Goal: Find specific page/section: Find specific page/section

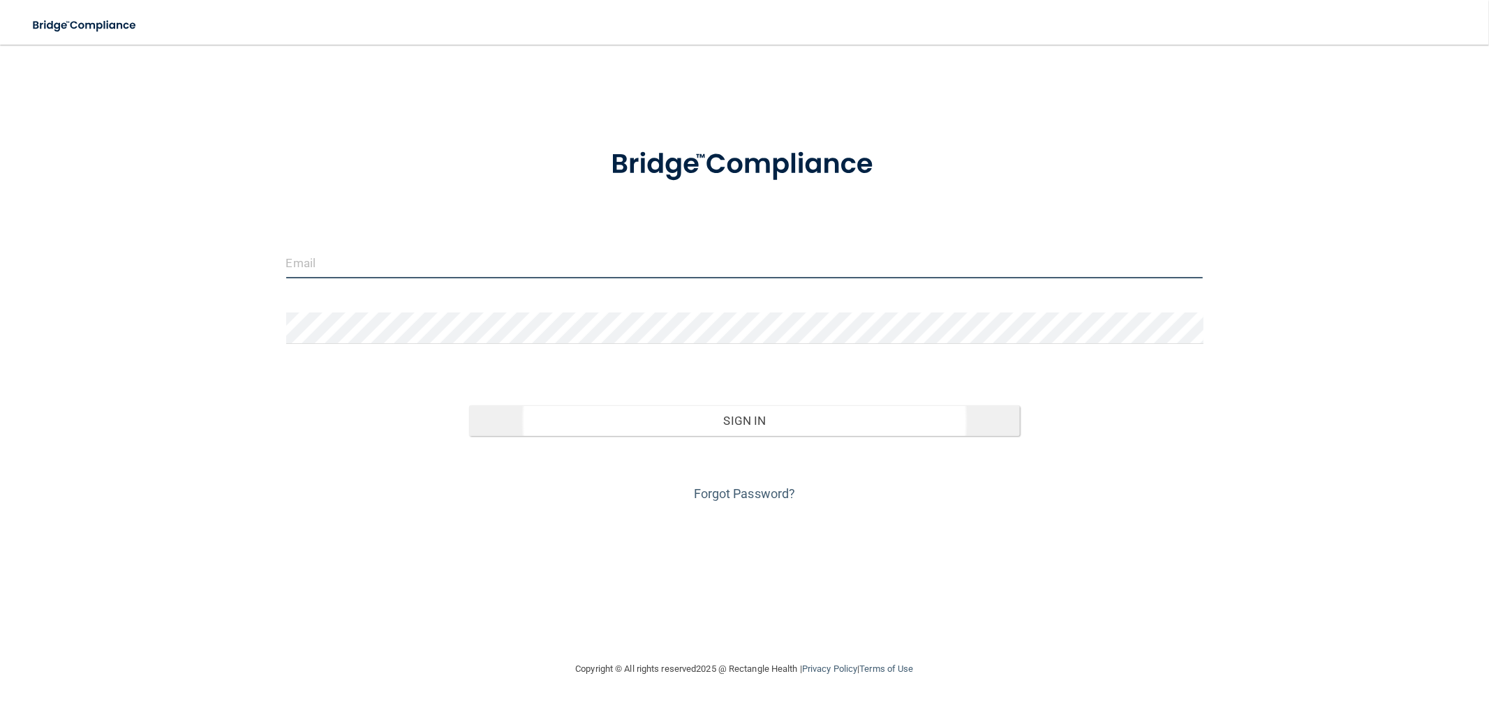
type input "[EMAIL_ADDRESS][DOMAIN_NAME]"
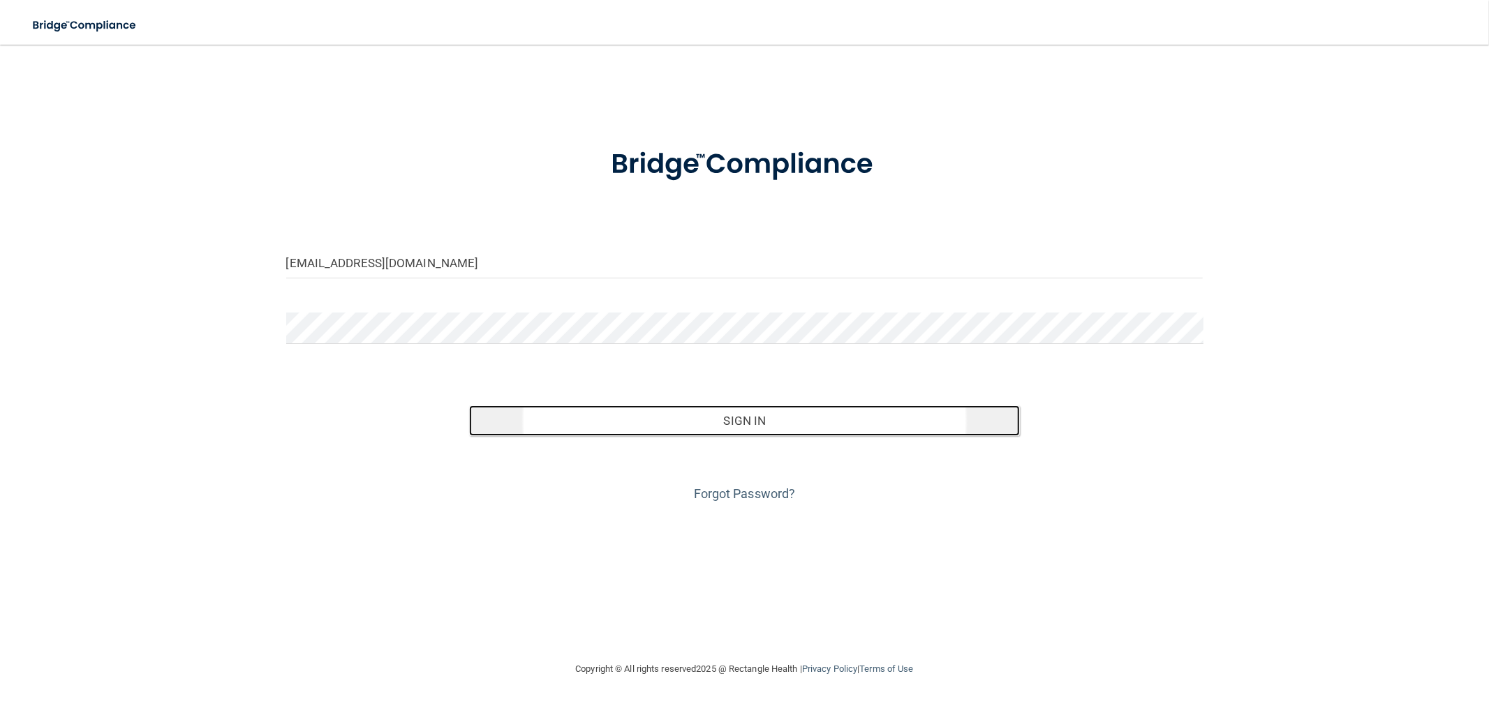
click at [734, 422] on button "Sign In" at bounding box center [744, 421] width 550 height 31
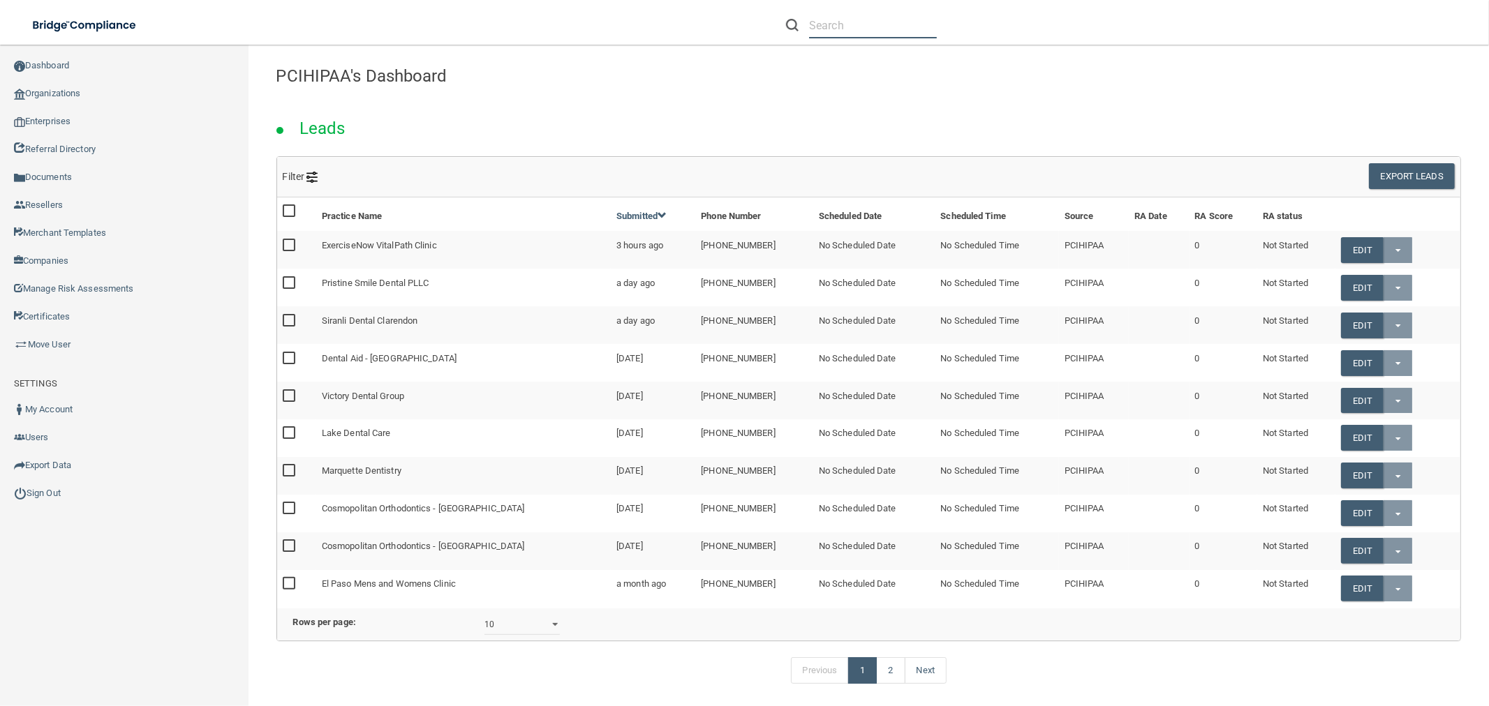
click at [857, 17] on input "text" at bounding box center [873, 26] width 128 height 26
paste input "Oro Valley Dental Arts"
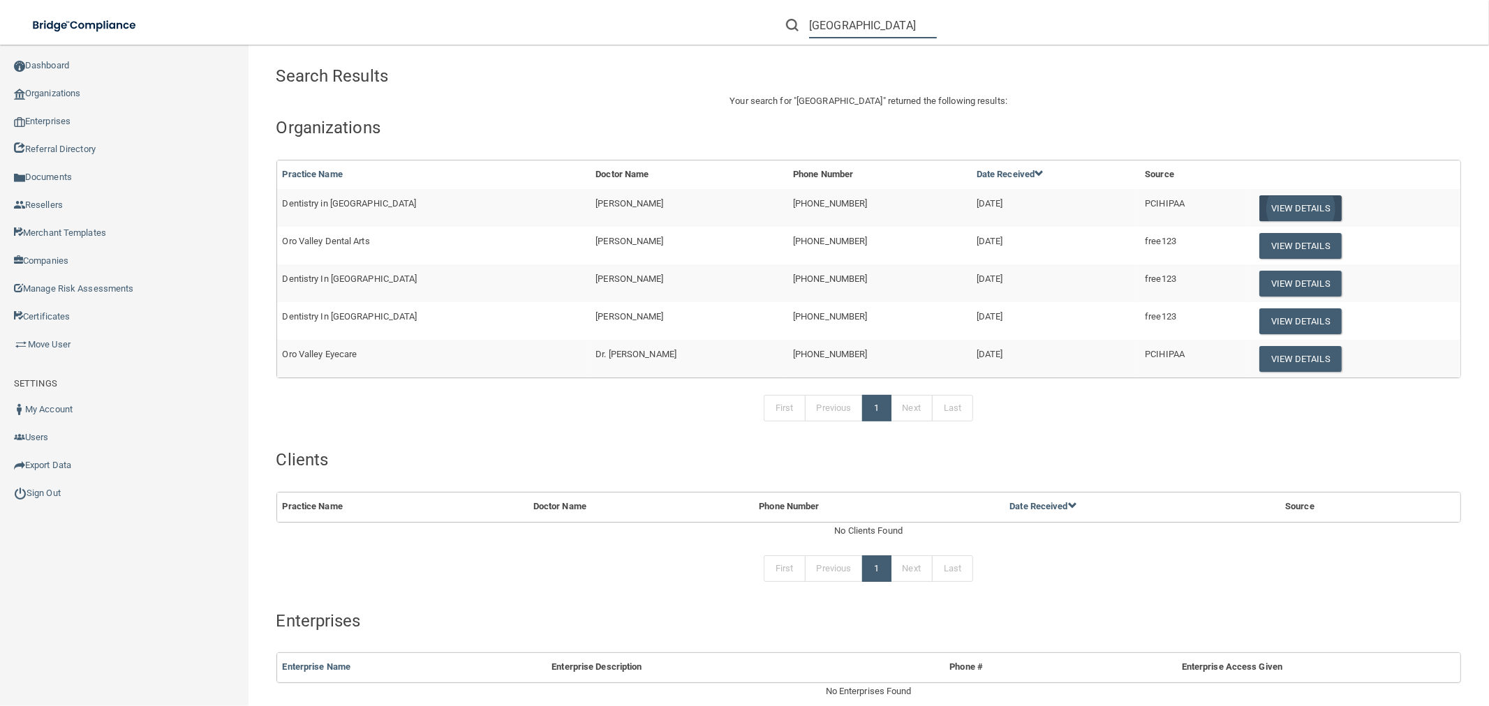
type input "[GEOGRAPHIC_DATA]"
click at [1267, 205] on button "View Details" at bounding box center [1300, 208] width 82 height 26
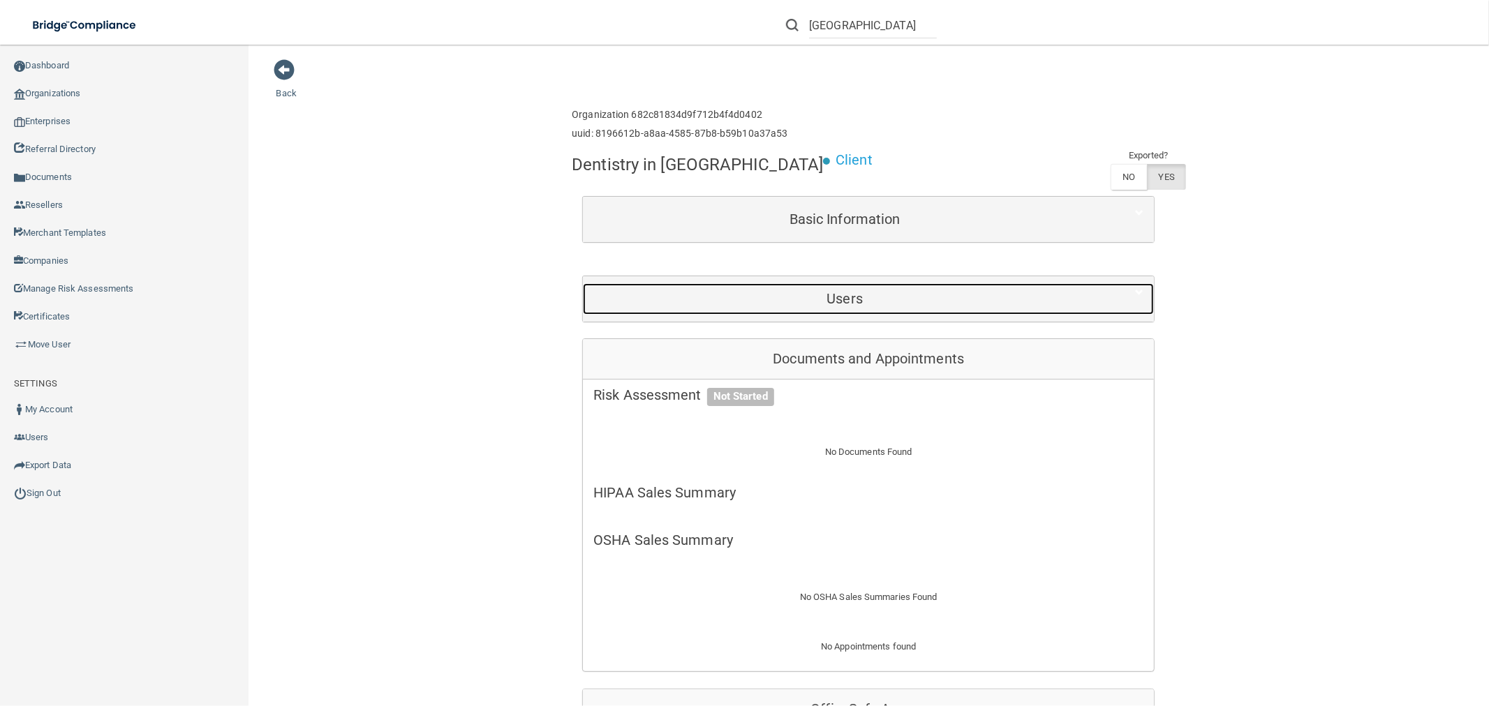
click at [862, 288] on div "Users" at bounding box center [844, 298] width 523 height 31
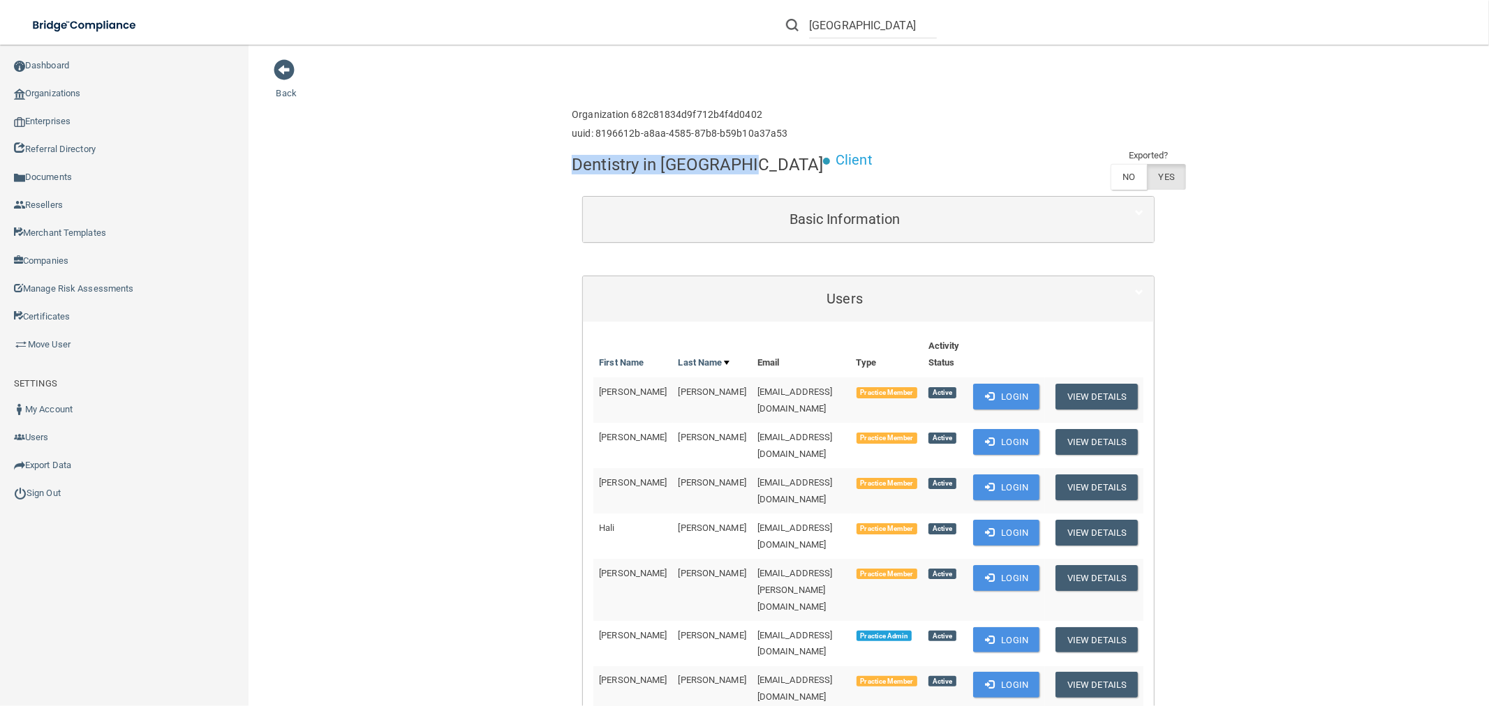
drag, startPoint x: 729, startPoint y: 165, endPoint x: 565, endPoint y: 166, distance: 163.3
click at [572, 166] on h4 "Dentistry in [GEOGRAPHIC_DATA]" at bounding box center [697, 165] width 251 height 18
copy h4 "Dentistry in [GEOGRAPHIC_DATA]"
